Goal: Information Seeking & Learning: Find specific fact

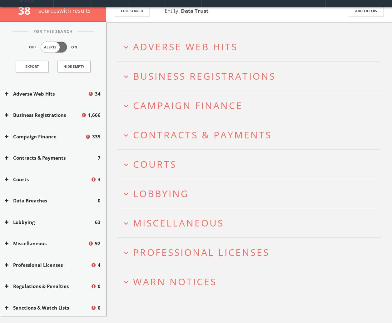
scroll to position [31, 0]
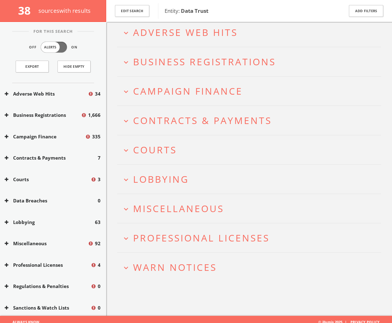
click at [217, 240] on span "Professional Licenses" at bounding box center [201, 237] width 136 height 13
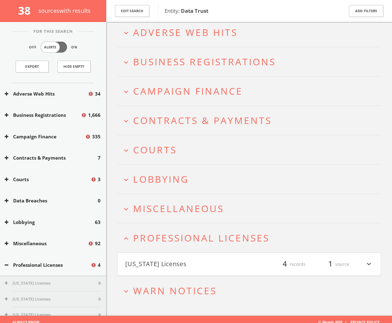
scroll to position [37, 0]
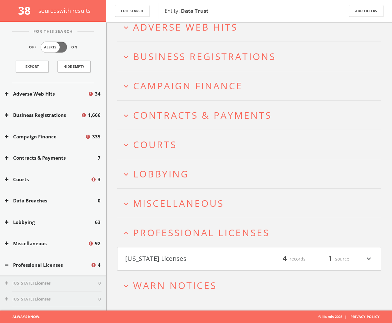
click at [212, 251] on h4 "[US_STATE] Licenses filter_list 4 records 1 source expand_more" at bounding box center [248, 258] width 263 height 23
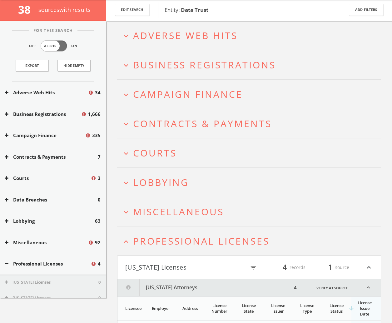
scroll to position [0, 0]
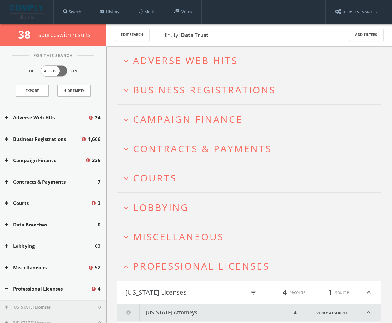
click at [191, 91] on span "Business Registrations" at bounding box center [204, 89] width 143 height 13
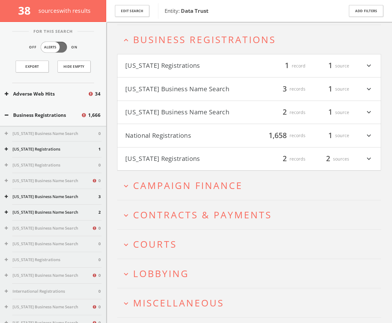
click at [184, 67] on button "[US_STATE] Registrations" at bounding box center [187, 66] width 124 height 11
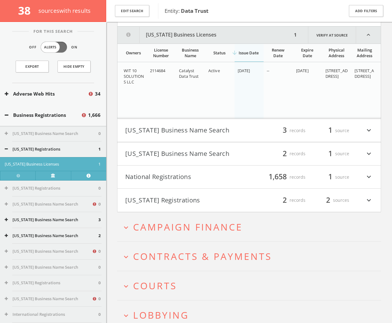
scroll to position [109, 0]
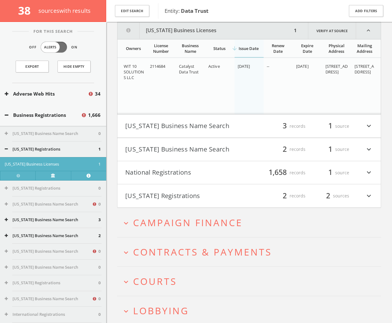
click at [186, 126] on button "[US_STATE] Business Name Search" at bounding box center [187, 126] width 124 height 11
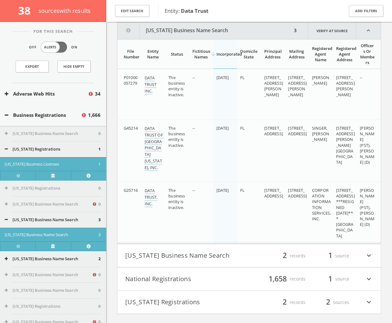
scroll to position [194, 0]
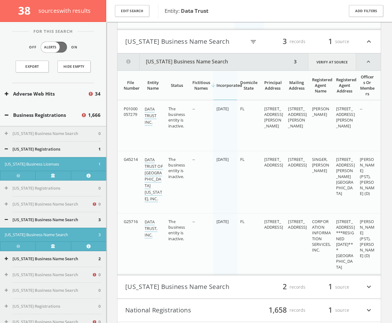
click at [335, 62] on link "Verify at source" at bounding box center [332, 61] width 48 height 17
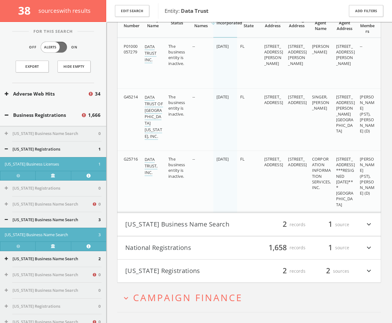
click at [193, 223] on button "[US_STATE] Business Name Search" at bounding box center [187, 224] width 124 height 11
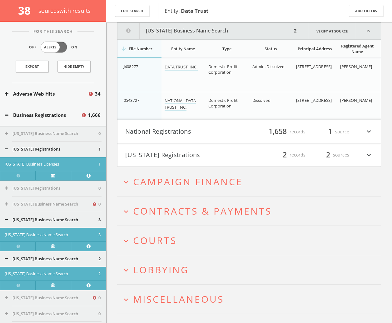
scroll to position [470, 0]
click at [326, 33] on link "Verify at source" at bounding box center [332, 30] width 48 height 17
click at [162, 159] on button "[US_STATE] Registrations" at bounding box center [187, 154] width 124 height 11
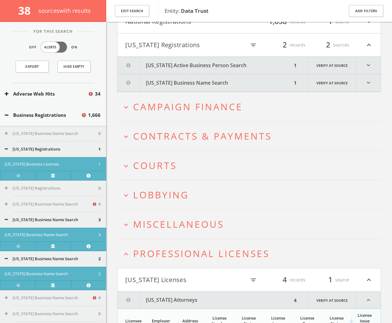
scroll to position [591, 0]
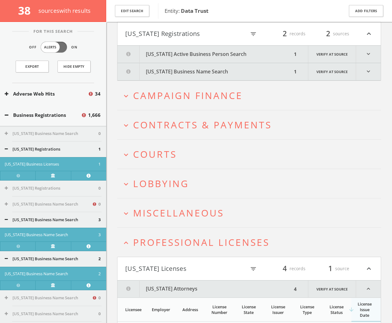
click at [205, 59] on button "[US_STATE] Active Business Person Search" at bounding box center [204, 54] width 175 height 17
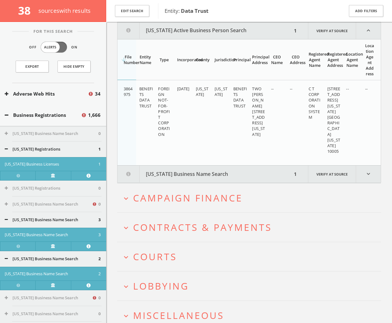
click at [192, 171] on button "[US_STATE] Business Name Search" at bounding box center [204, 174] width 175 height 17
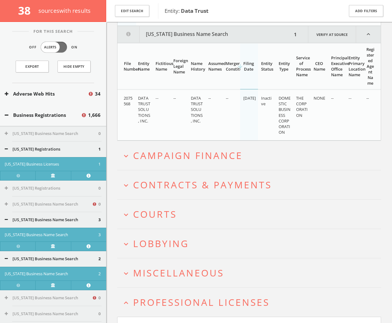
scroll to position [758, 0]
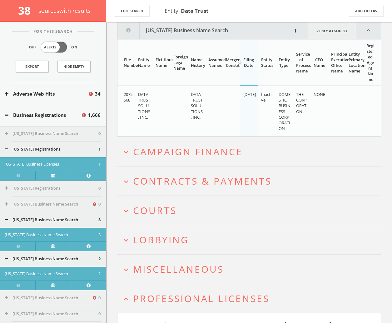
click at [332, 31] on link "Verify at source" at bounding box center [332, 30] width 48 height 17
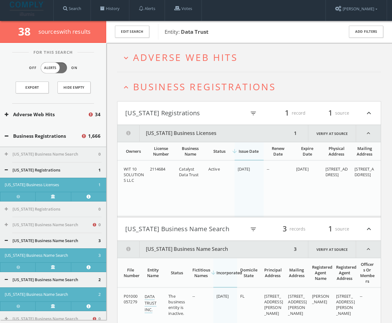
scroll to position [0, 0]
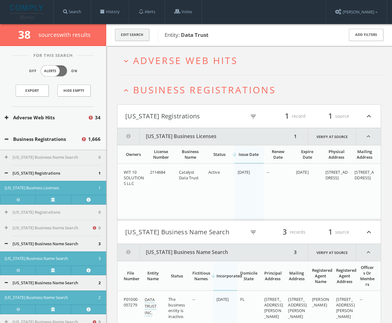
click at [125, 33] on button "Edit Search" at bounding box center [132, 35] width 34 height 12
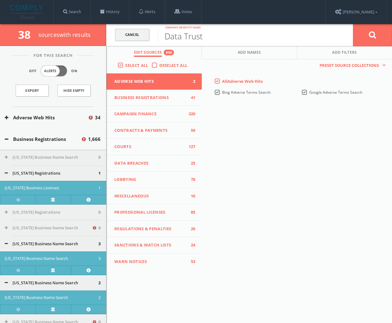
drag, startPoint x: 221, startPoint y: 34, endPoint x: 131, endPoint y: 33, distance: 90.3
click at [131, 33] on form "Cancel Data Trust Company or entity name Cancel" at bounding box center [249, 35] width 286 height 22
type input "DT Client Services, LLC"
click at [364, 29] on button at bounding box center [372, 35] width 39 height 22
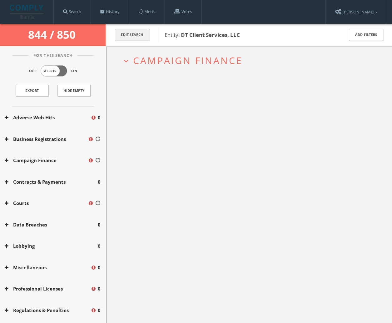
click at [123, 33] on button "Edit Search" at bounding box center [132, 35] width 34 height 12
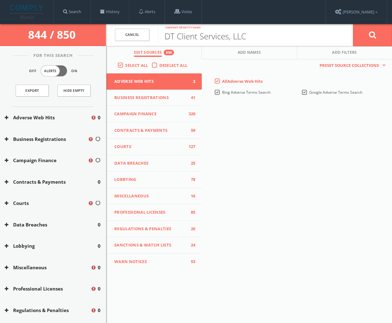
click at [159, 65] on label "Deselect All" at bounding box center [175, 65] width 32 height 6
click at [0, 0] on input "Deselect All" at bounding box center [0, 0] width 0 height 0
click at [176, 96] on span "Business Registrations" at bounding box center [150, 98] width 72 height 6
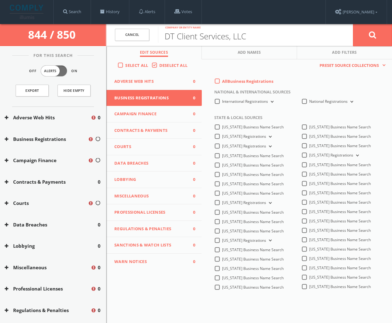
click at [222, 81] on label "All Business Registrations" at bounding box center [247, 81] width 51 height 6
click at [0, 0] on Registrations-all-0 "All Business Registrations" at bounding box center [0, 0] width 0 height 0
click at [377, 32] on button at bounding box center [372, 35] width 39 height 22
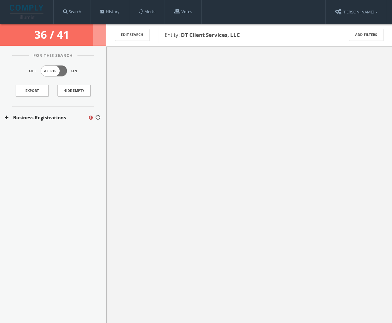
click at [70, 121] on div "Business Registrations" at bounding box center [53, 118] width 106 height 22
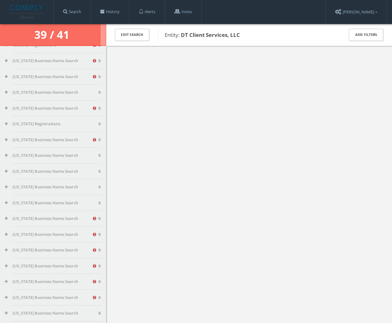
scroll to position [187, 0]
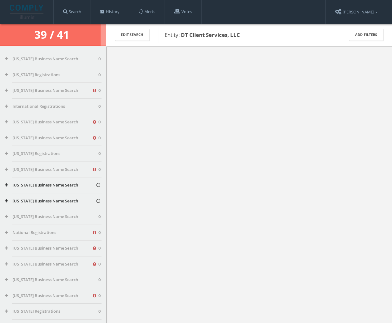
click at [61, 186] on button "[US_STATE] Business Name Search" at bounding box center [50, 185] width 91 height 6
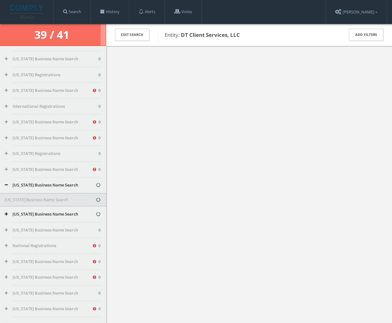
click at [57, 215] on button "[US_STATE] Business Name Search" at bounding box center [50, 214] width 91 height 6
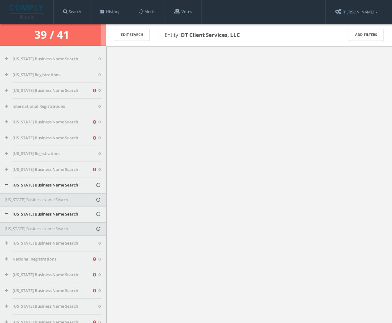
click at [13, 228] on button "[US_STATE] Business Name Search" at bounding box center [50, 229] width 91 height 6
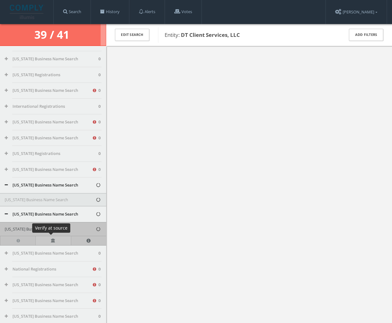
click at [51, 238] on link at bounding box center [52, 240] width 35 height 9
click at [45, 217] on button "[US_STATE] Business Name Search" at bounding box center [50, 214] width 91 height 6
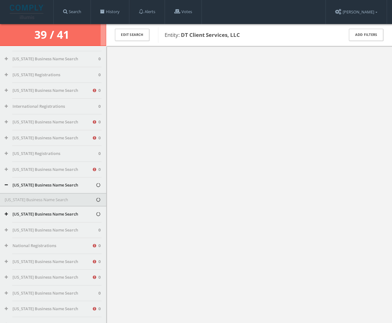
click at [128, 195] on div at bounding box center [249, 207] width 286 height 323
click at [26, 218] on div "[US_STATE] Business Name Search" at bounding box center [53, 214] width 106 height 16
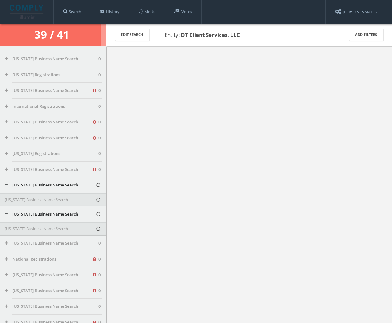
click at [30, 215] on button "[US_STATE] Business Name Search" at bounding box center [50, 214] width 91 height 6
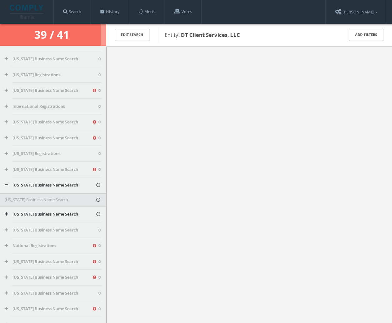
click at [35, 188] on button "[US_STATE] Business Name Search" at bounding box center [50, 185] width 91 height 6
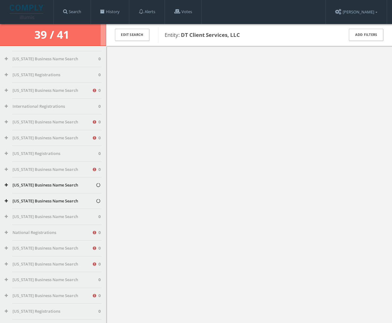
click at [200, 81] on div at bounding box center [249, 207] width 286 height 323
click at [68, 186] on button "[US_STATE] Business Name Search" at bounding box center [50, 185] width 91 height 6
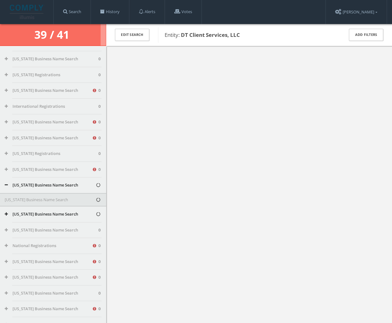
click at [61, 214] on button "[US_STATE] Business Name Search" at bounding box center [50, 214] width 91 height 6
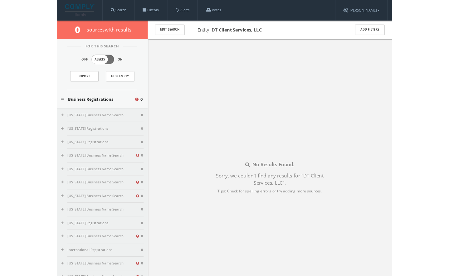
scroll to position [0, 0]
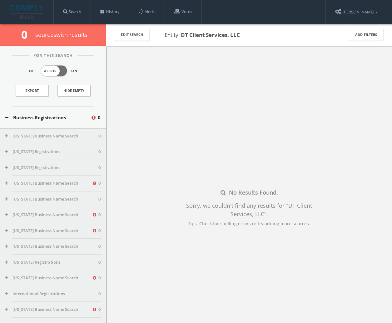
click at [63, 182] on button "[US_STATE] Business Name Search" at bounding box center [48, 183] width 87 height 6
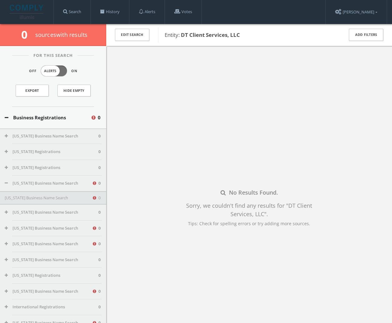
click at [61, 199] on button "[US_STATE] Business Name Search" at bounding box center [48, 198] width 87 height 6
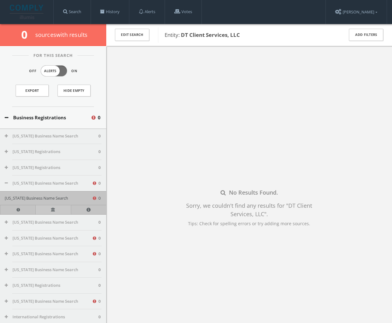
click at [48, 206] on link at bounding box center [52, 209] width 35 height 9
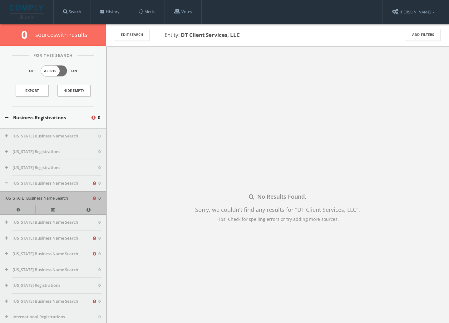
click at [57, 182] on button "[US_STATE] Business Name Search" at bounding box center [48, 183] width 87 height 6
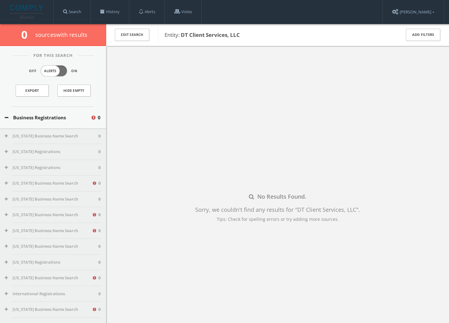
click at [75, 181] on button "[US_STATE] Business Name Search" at bounding box center [48, 183] width 87 height 6
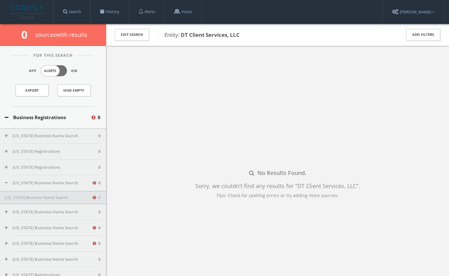
click at [58, 182] on button "[US_STATE] Business Name Search" at bounding box center [48, 183] width 87 height 6
click at [59, 181] on button "[US_STATE] Business Name Search" at bounding box center [48, 183] width 87 height 6
click at [78, 200] on button "[US_STATE] Business Name Search" at bounding box center [48, 198] width 87 height 6
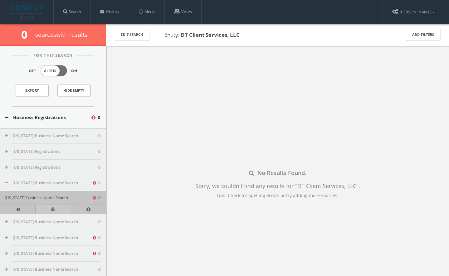
click at [48, 208] on link at bounding box center [52, 209] width 35 height 9
click at [392, 108] on div "No Results Found. Sorry, we couldn't find any results for " DT Client Services,…" at bounding box center [277, 184] width 343 height 276
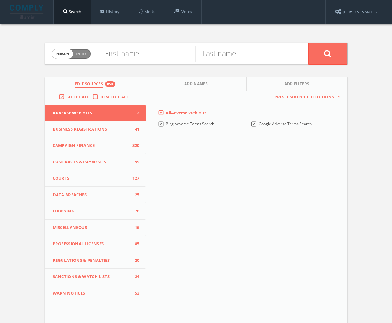
click at [65, 50] on span "person" at bounding box center [62, 54] width 21 height 10
checkbox input "true"
click at [100, 96] on label "Deselect All" at bounding box center [116, 97] width 32 height 6
click at [0, 0] on input "Deselect All" at bounding box center [0, 0] width 0 height 0
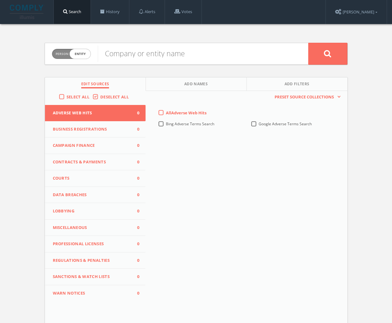
click at [67, 95] on label "Select All" at bounding box center [80, 97] width 26 height 6
click at [0, 0] on input "Select All" at bounding box center [0, 0] width 0 height 0
click at [139, 52] on input "text" at bounding box center [203, 54] width 211 height 16
type input "The Data Trust"
click at [329, 50] on icon at bounding box center [327, 54] width 7 height 8
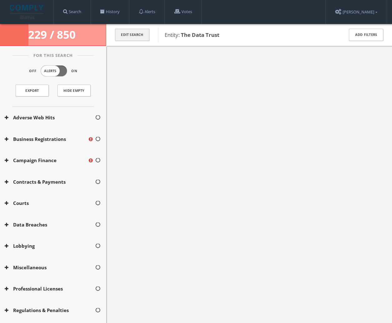
click at [127, 38] on button "Edit Search" at bounding box center [132, 35] width 34 height 12
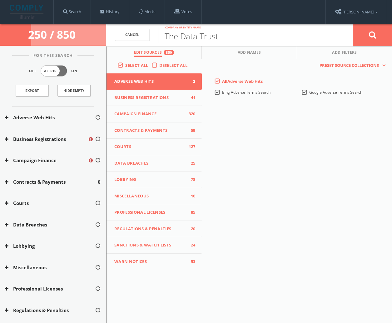
click at [159, 65] on label "Deselect All" at bounding box center [175, 65] width 32 height 6
click at [0, 0] on input "Deselect All" at bounding box center [0, 0] width 0 height 0
click at [166, 97] on span "Business Registrations" at bounding box center [150, 98] width 72 height 6
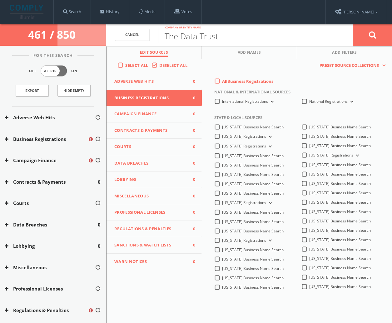
click at [222, 78] on label "All Business Registrations" at bounding box center [247, 81] width 51 height 6
click at [0, 0] on Registrations-all-0 "All Business Registrations" at bounding box center [0, 0] width 0 height 0
click at [371, 32] on icon at bounding box center [372, 35] width 7 height 8
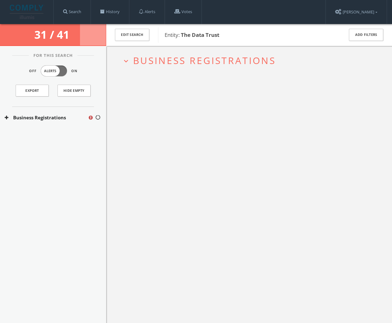
click at [191, 59] on span "Business Registrations" at bounding box center [204, 60] width 143 height 13
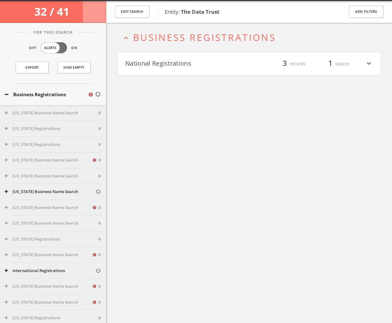
scroll to position [24, 0]
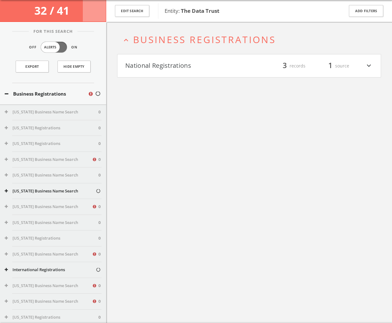
click at [192, 42] on span "Business Registrations" at bounding box center [204, 39] width 143 height 13
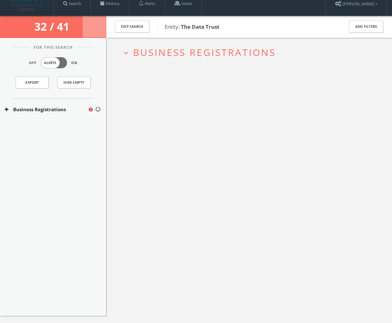
scroll to position [0, 0]
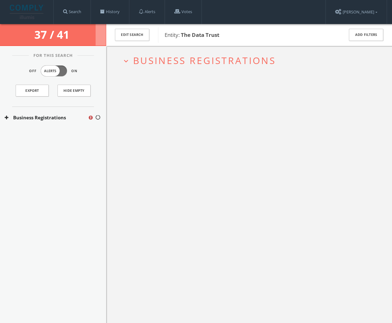
click at [203, 58] on span "Business Registrations" at bounding box center [204, 60] width 143 height 13
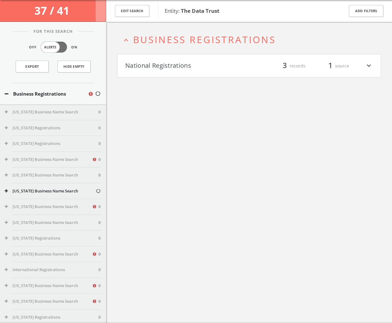
click at [209, 66] on button "National Registrations" at bounding box center [187, 66] width 124 height 11
